Goal: Book appointment/travel/reservation

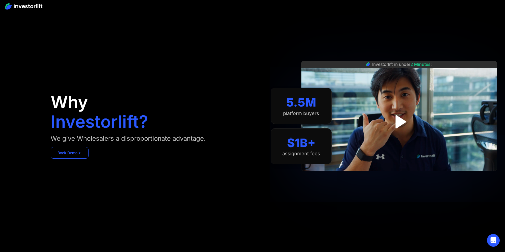
click at [88, 159] on link "Book Demo ➢" at bounding box center [70, 153] width 38 height 12
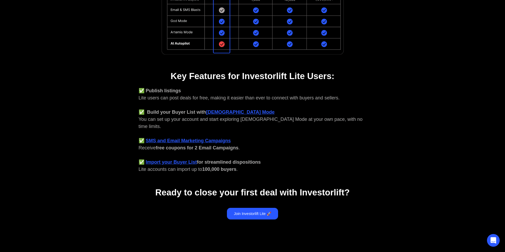
scroll to position [159, 0]
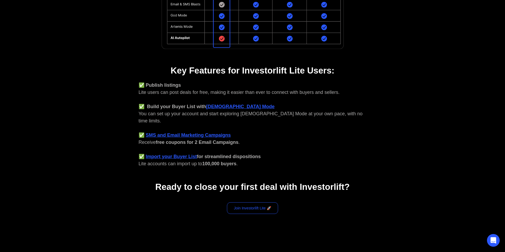
click at [260, 203] on link "Join Investorlift Lite 🚀" at bounding box center [252, 209] width 51 height 12
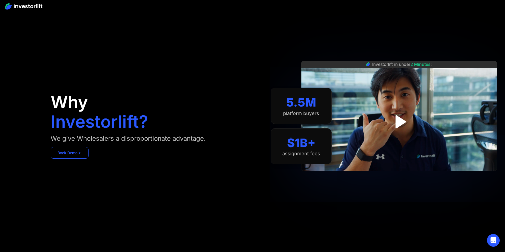
click at [88, 159] on link "Book Demo ➢" at bounding box center [70, 153] width 38 height 12
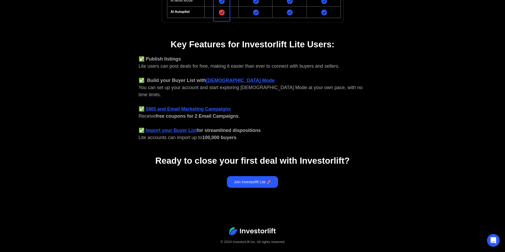
scroll to position [185, 0]
click at [240, 177] on link "Join Investorlift Lite 🚀" at bounding box center [252, 182] width 51 height 12
